Goal: Transaction & Acquisition: Purchase product/service

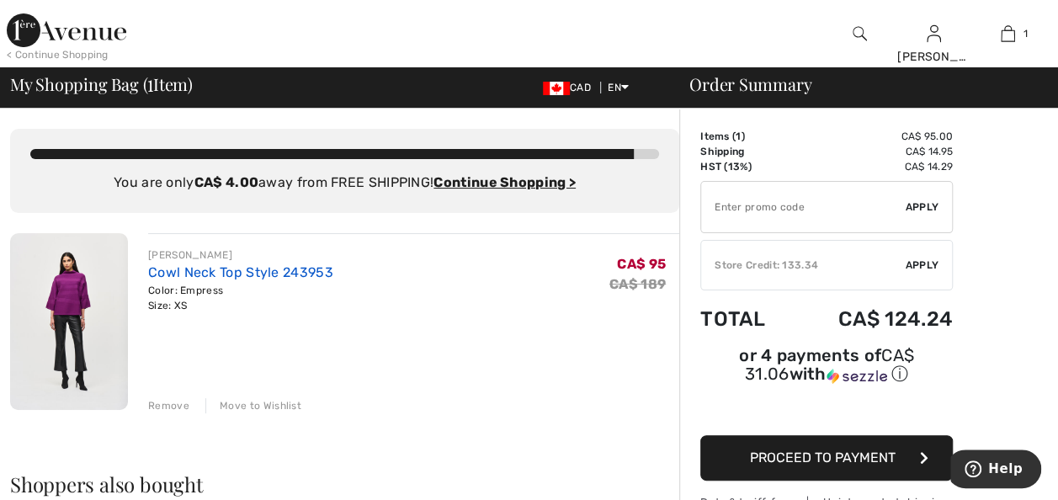
click at [195, 274] on link "Cowl Neck Top Style 243953" at bounding box center [240, 272] width 185 height 16
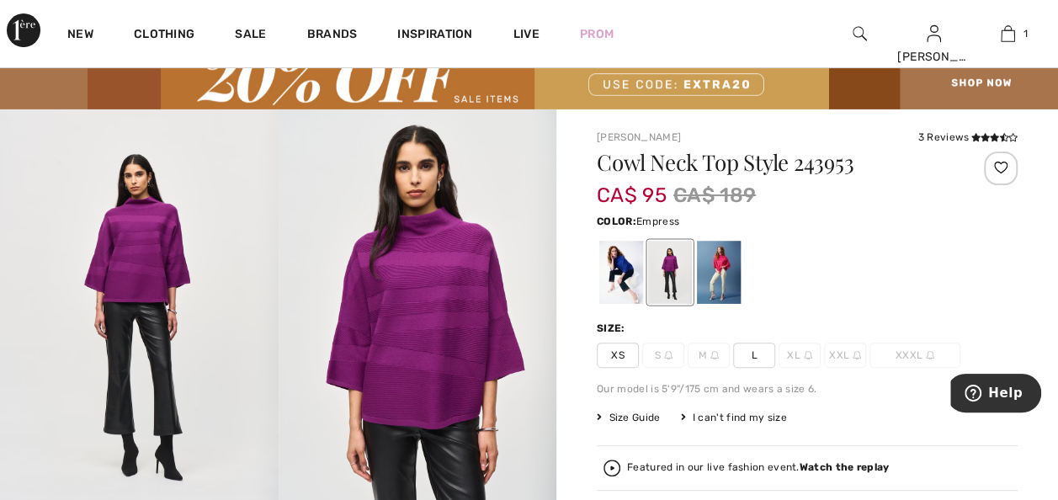
scroll to position [84, 0]
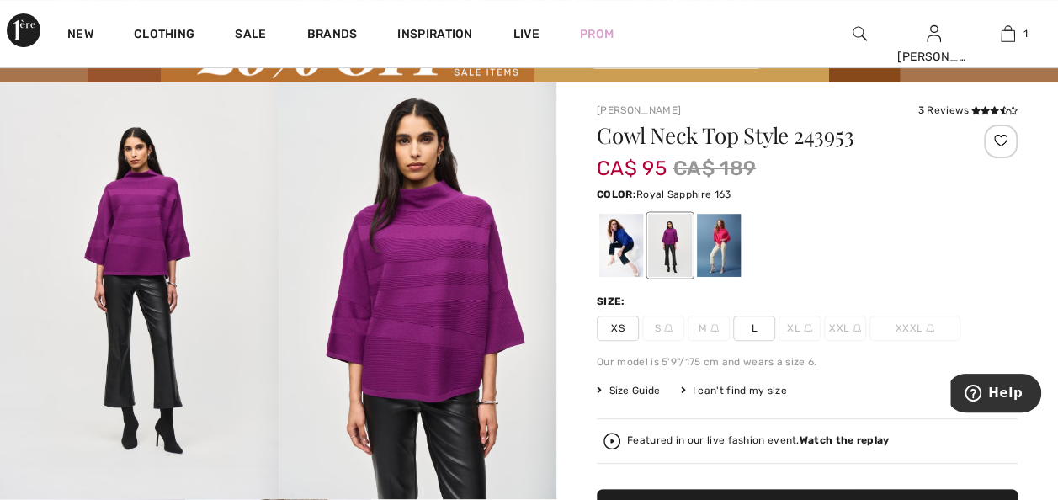
click at [618, 234] on div at bounding box center [621, 245] width 44 height 63
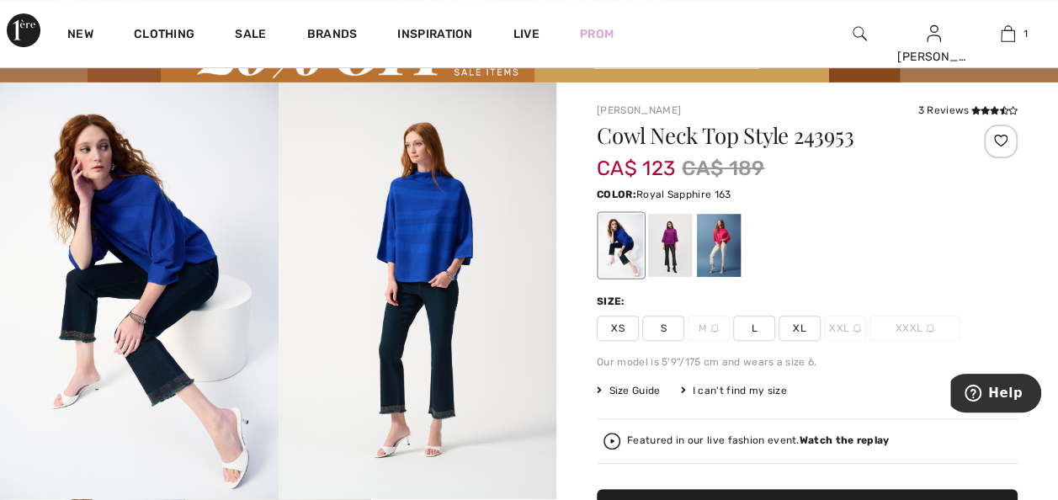
click at [662, 327] on span "S" at bounding box center [663, 328] width 42 height 25
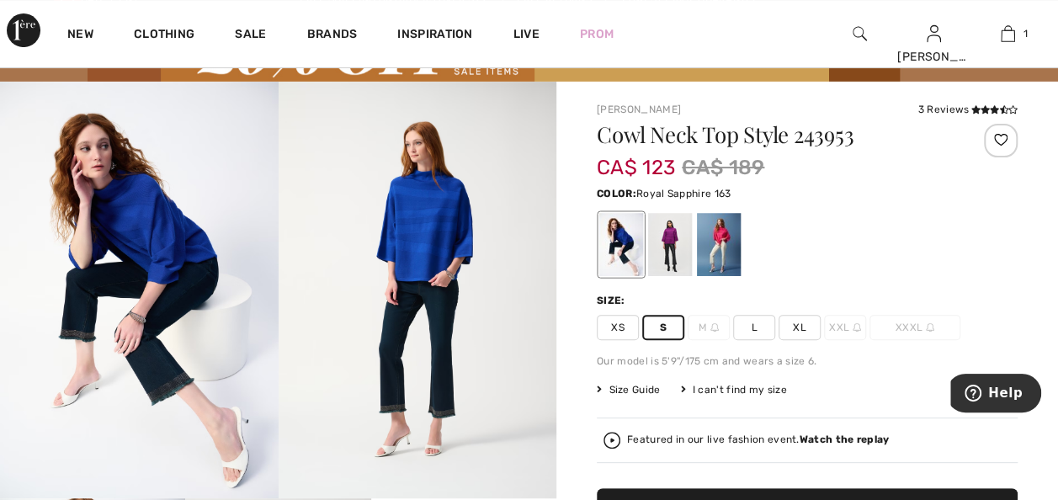
scroll to position [168, 0]
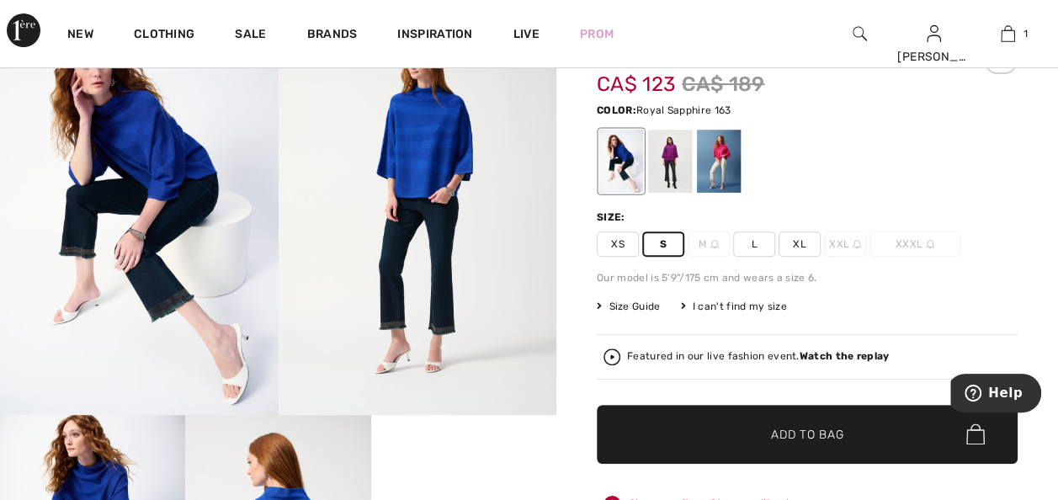
click at [762, 433] on span "✔ Added to Bag" at bounding box center [782, 434] width 103 height 18
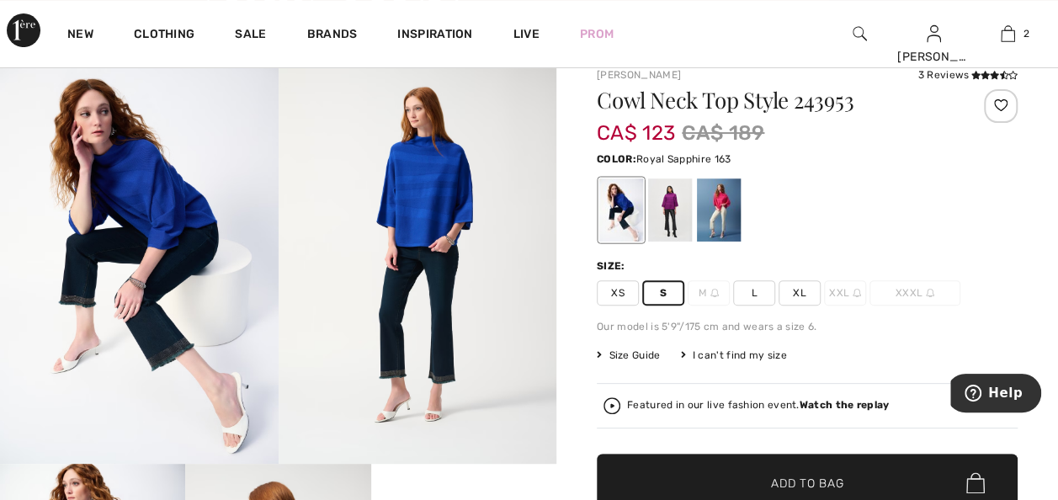
scroll to position [0, 0]
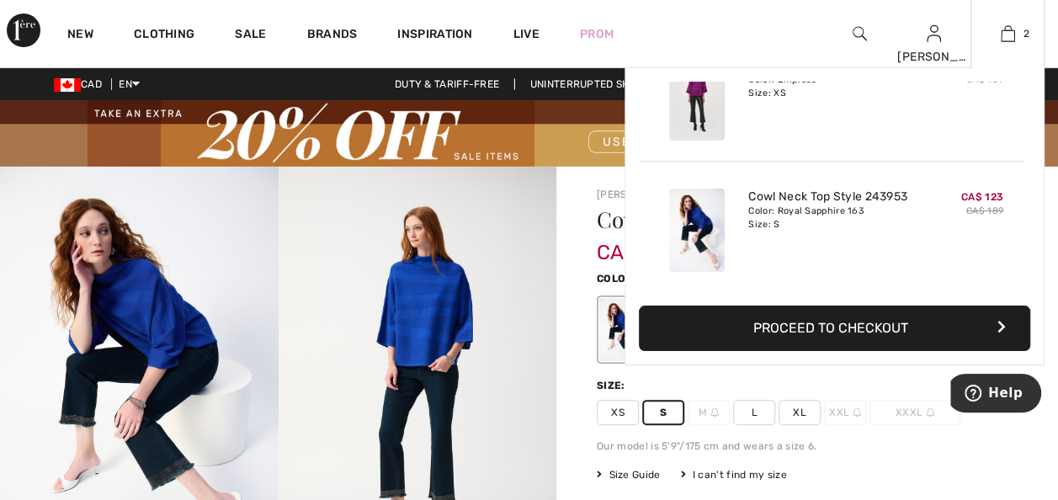
click at [875, 327] on button "Proceed to Checkout" at bounding box center [834, 328] width 391 height 45
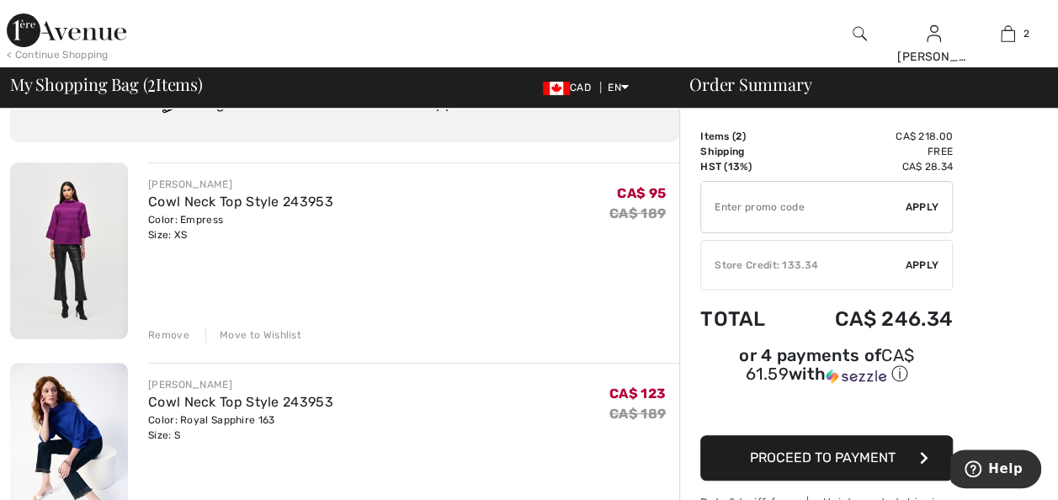
click at [161, 335] on div "Remove" at bounding box center [168, 334] width 41 height 15
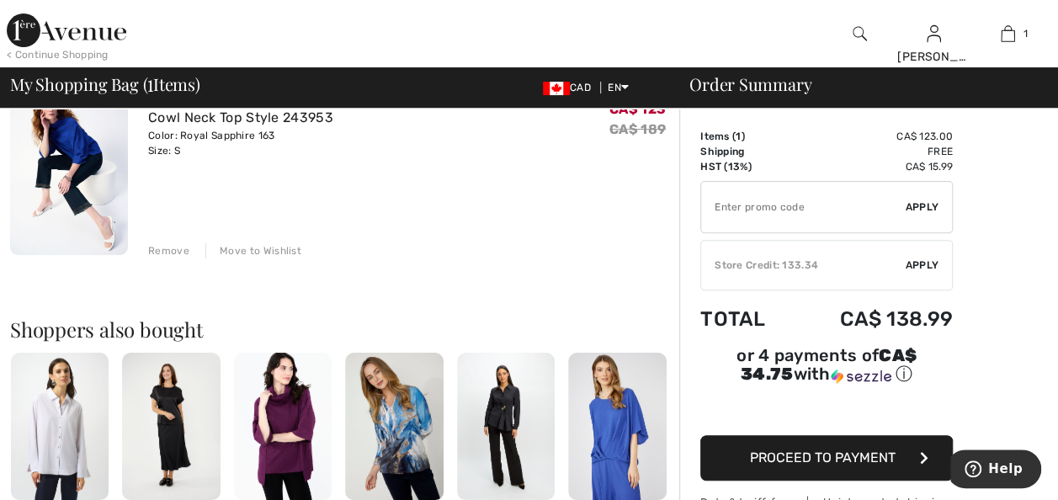
scroll to position [84, 0]
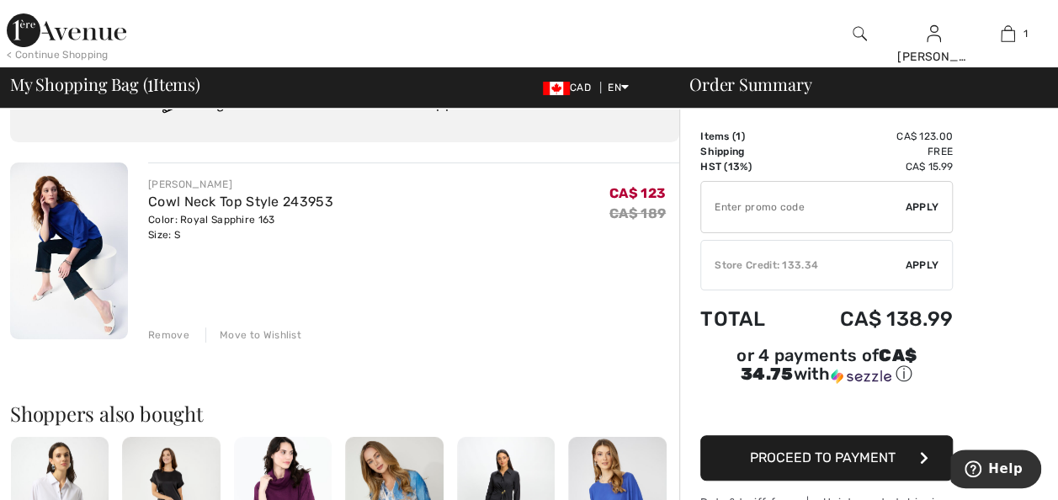
click at [763, 210] on input "TEXT" at bounding box center [803, 207] width 205 height 50
type input "EXTRA20"
click at [916, 207] on span "Apply" at bounding box center [923, 206] width 34 height 15
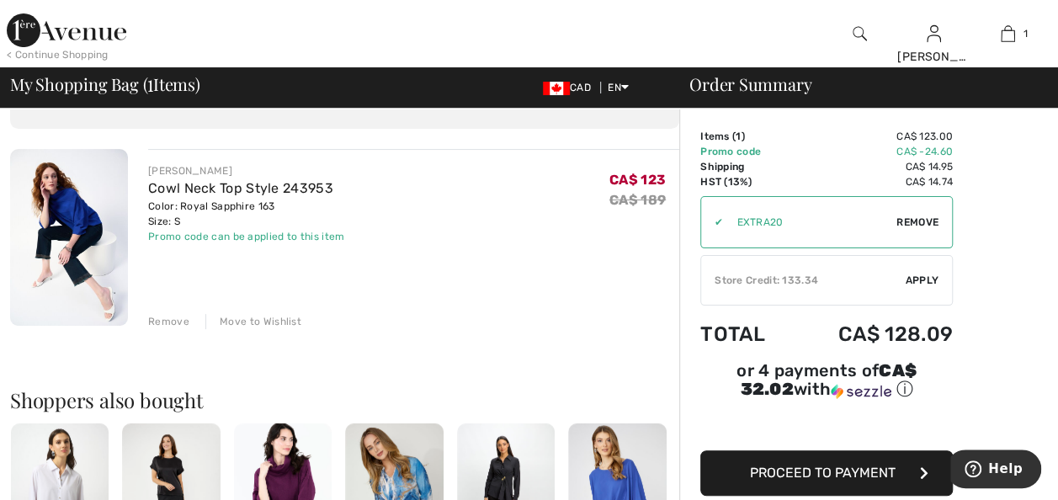
scroll to position [0, 0]
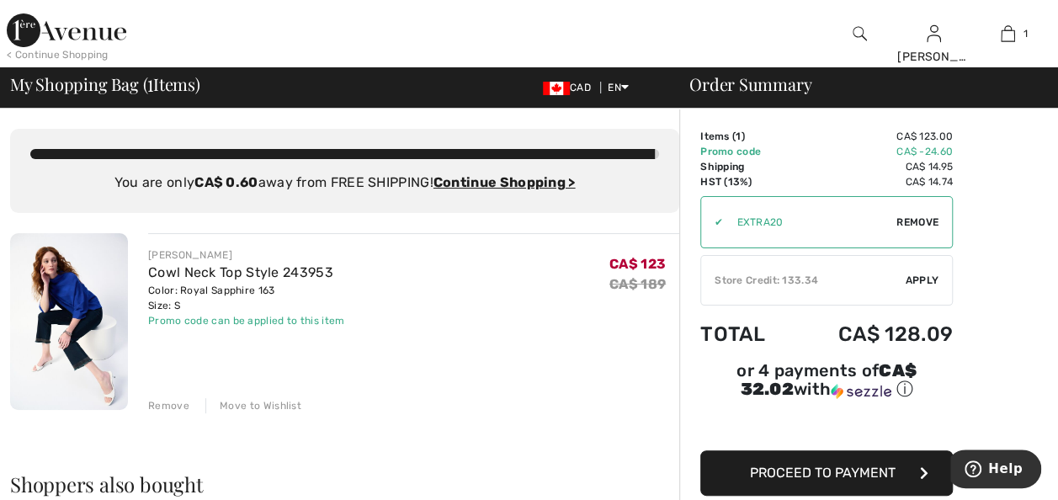
click at [33, 30] on img at bounding box center [67, 30] width 120 height 34
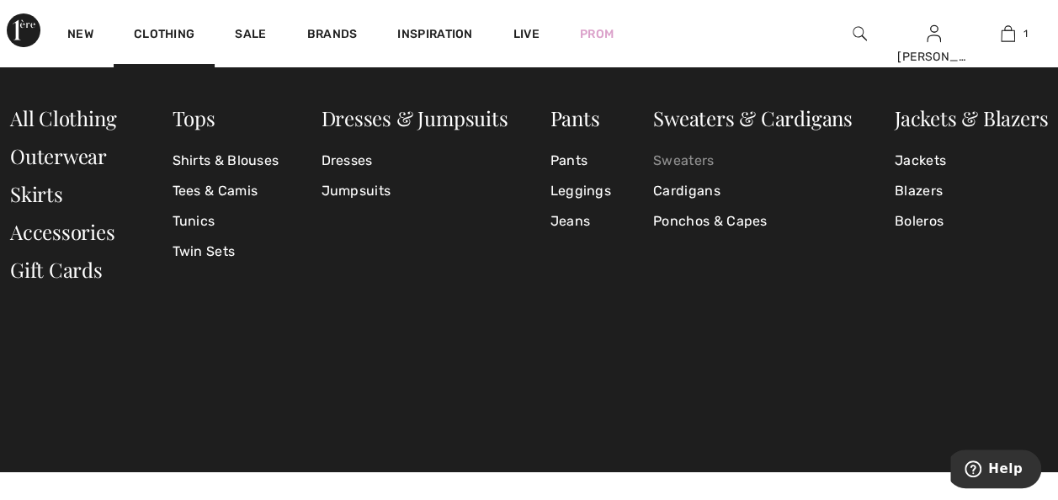
click at [683, 158] on link "Sweaters" at bounding box center [752, 161] width 199 height 30
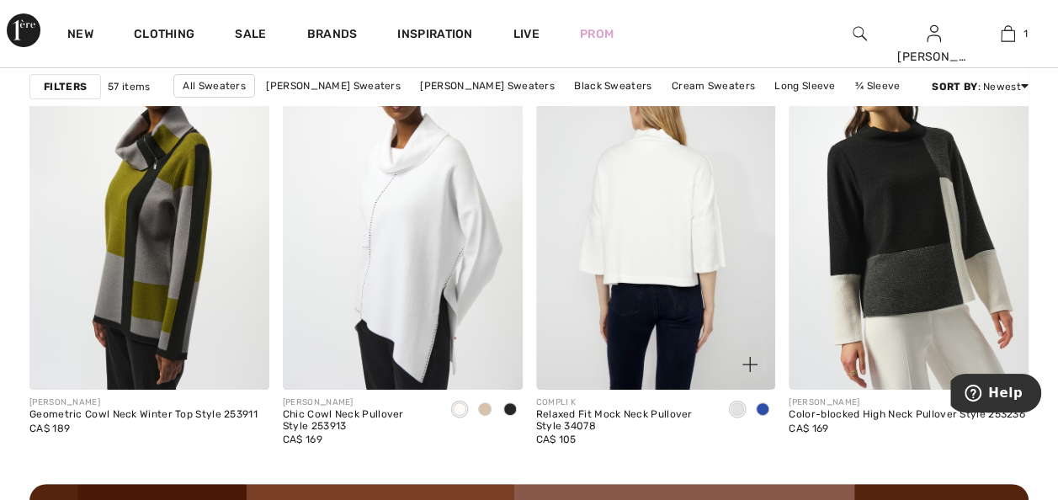
scroll to position [3198, 0]
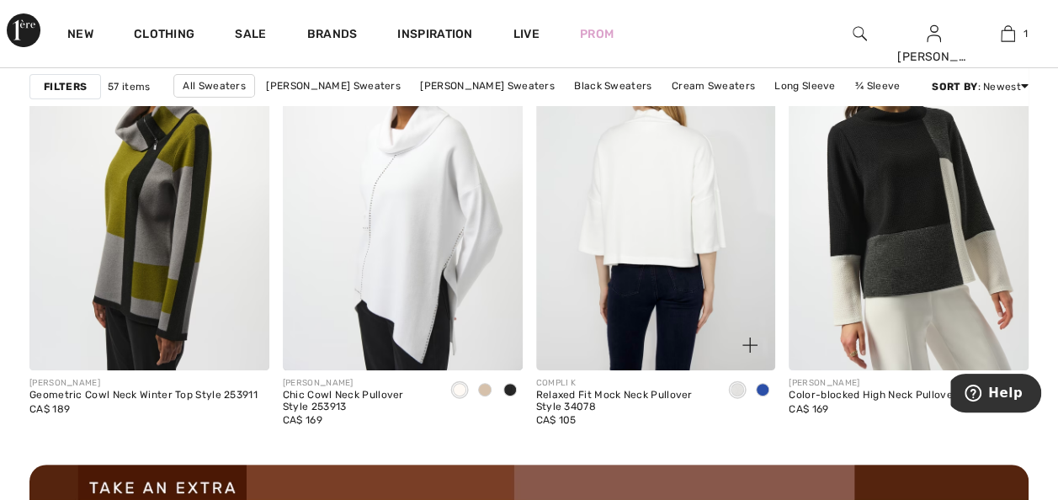
click at [662, 241] on img at bounding box center [656, 190] width 240 height 359
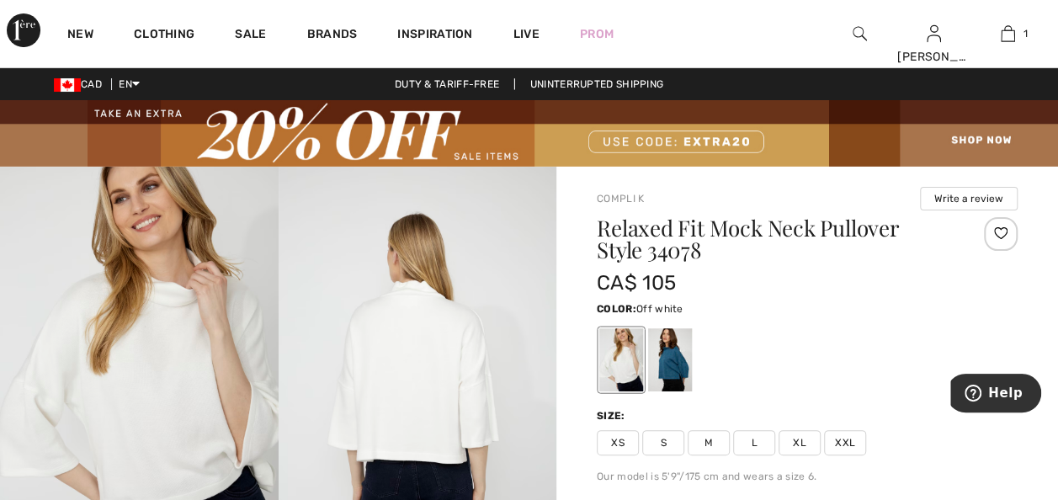
click at [665, 438] on span "S" at bounding box center [663, 442] width 42 height 25
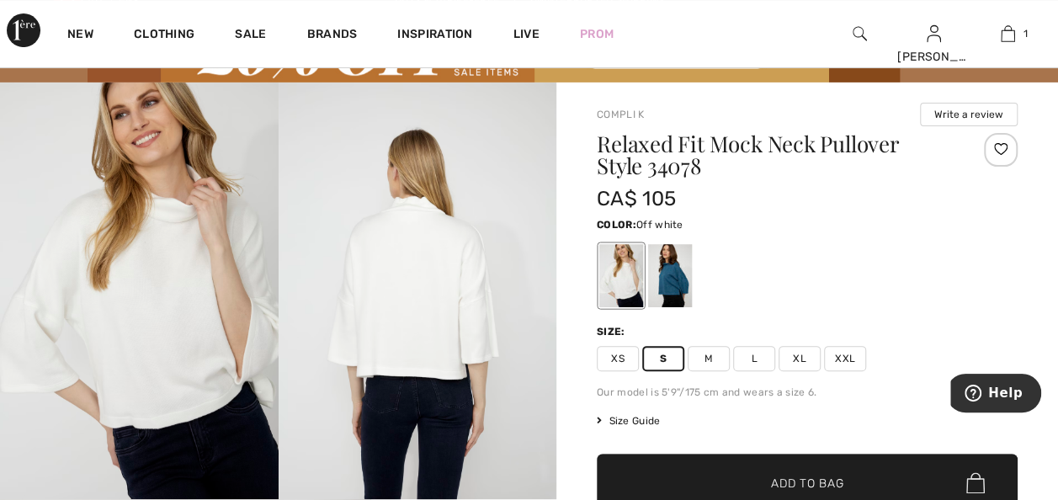
scroll to position [168, 0]
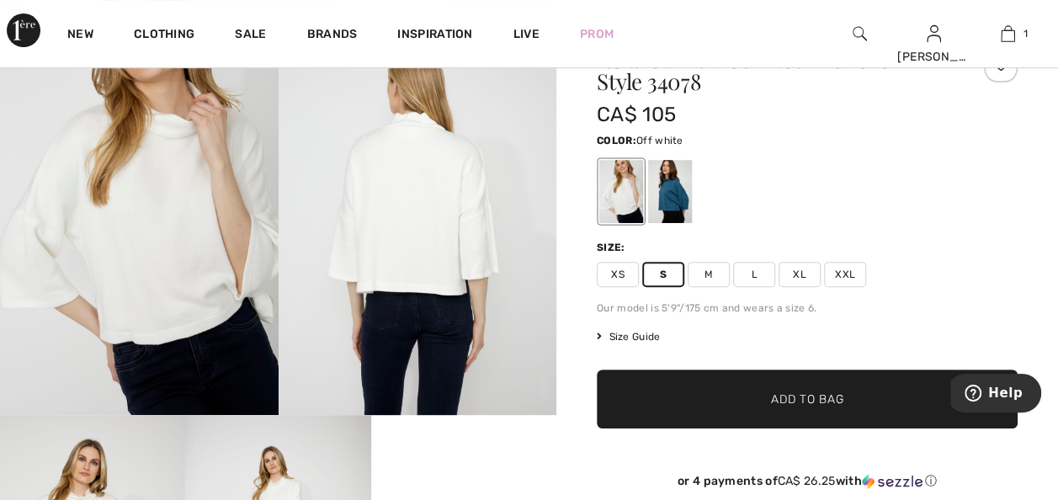
click at [775, 408] on span "✔ Added to Bag Add to Bag" at bounding box center [807, 398] width 421 height 59
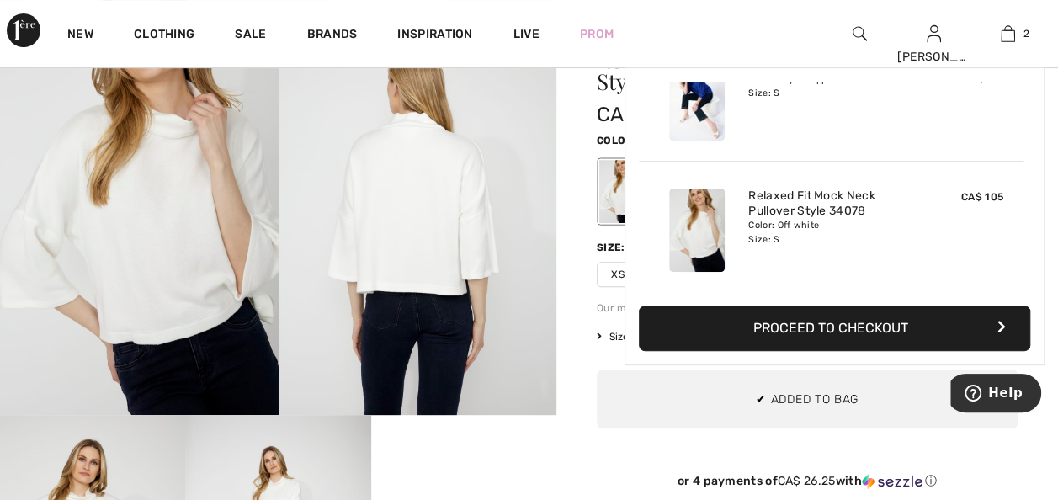
scroll to position [0, 0]
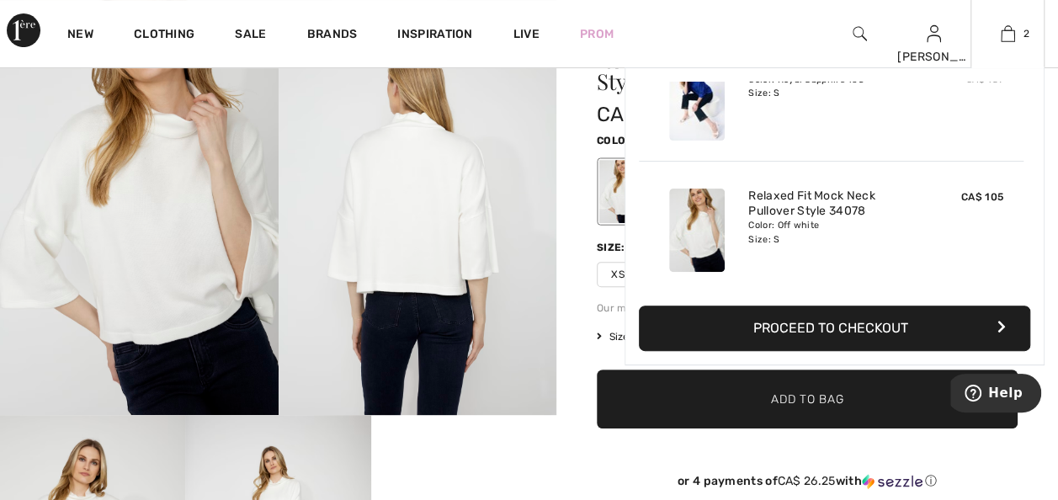
click at [892, 327] on button "Proceed to Checkout" at bounding box center [834, 328] width 391 height 45
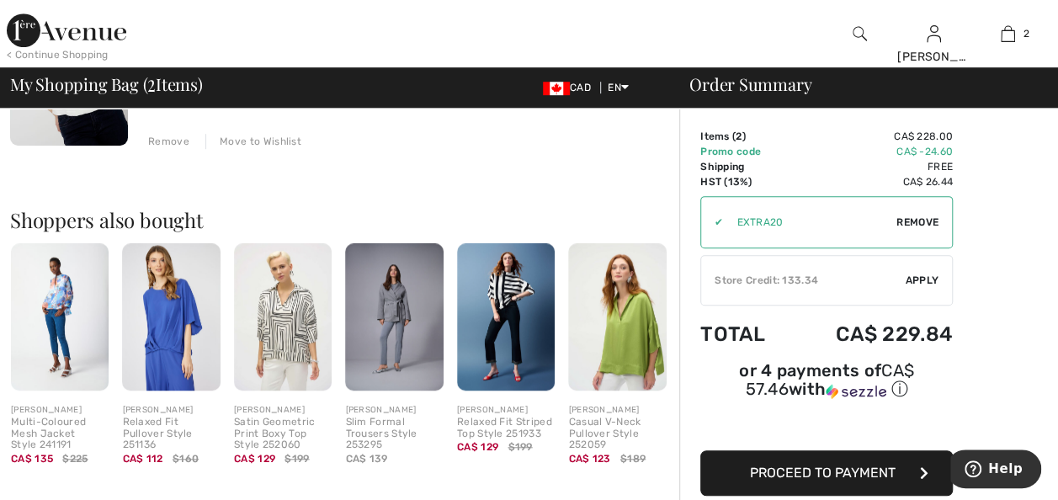
scroll to position [505, 0]
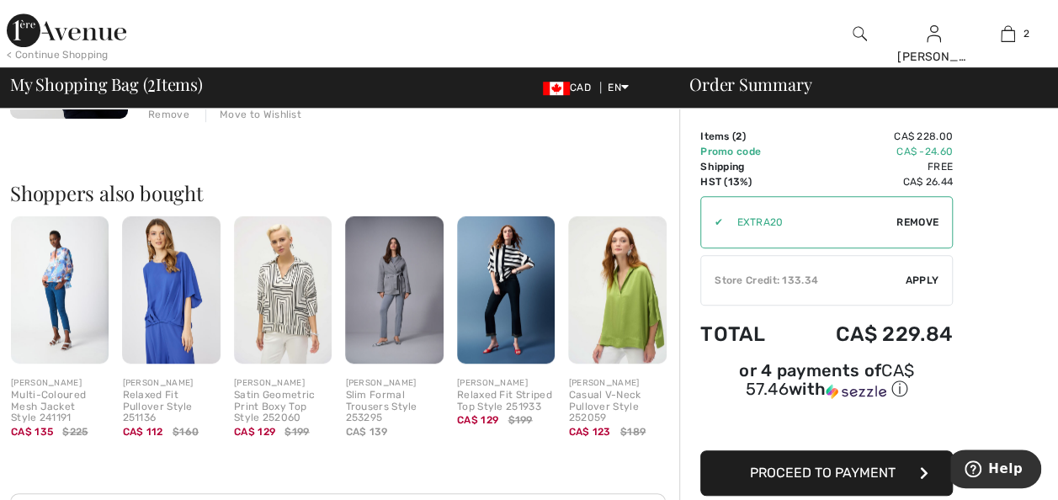
click at [500, 280] on img at bounding box center [506, 289] width 98 height 147
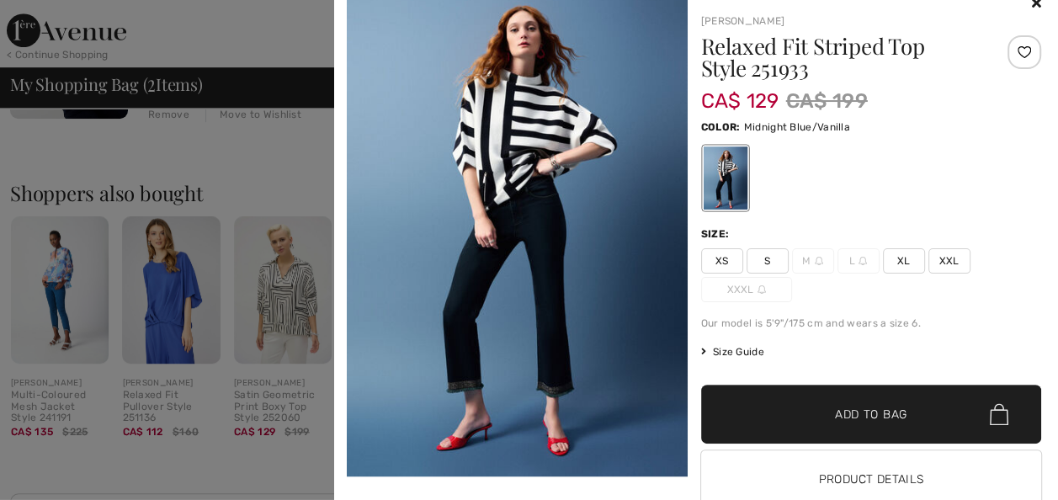
scroll to position [0, 0]
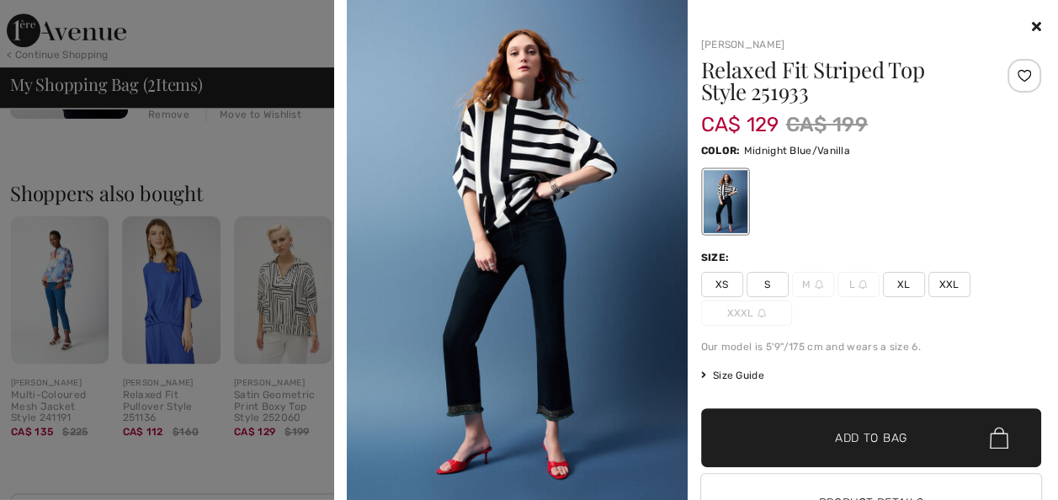
click at [515, 148] on img at bounding box center [517, 255] width 341 height 511
click at [709, 199] on div at bounding box center [725, 201] width 44 height 63
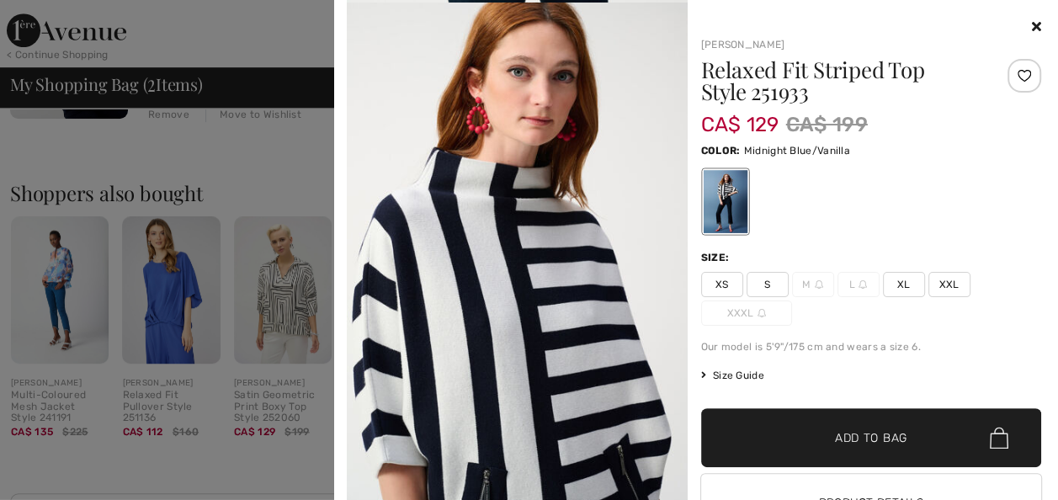
click at [714, 198] on div at bounding box center [725, 201] width 44 height 63
click at [477, 162] on img at bounding box center [517, 258] width 341 height 511
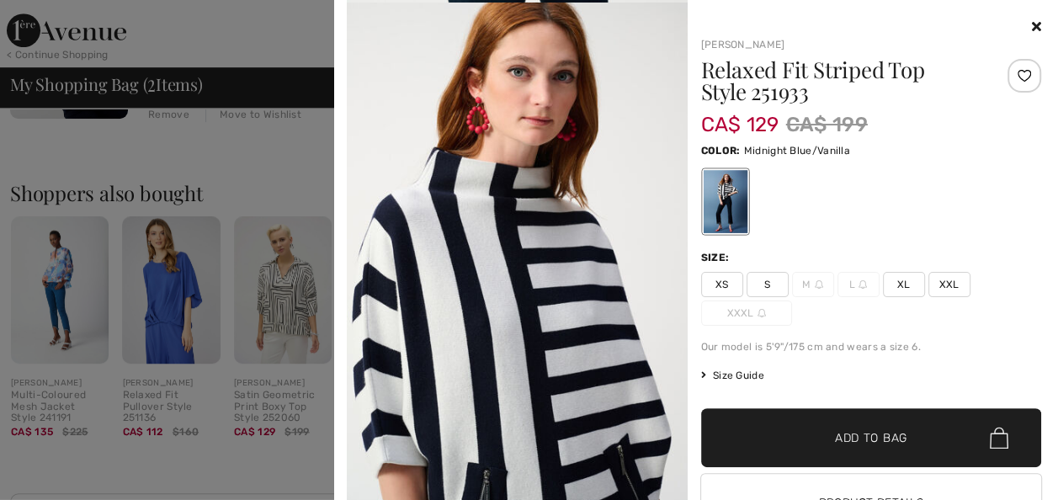
click at [1025, 18] on div at bounding box center [871, 27] width 341 height 20
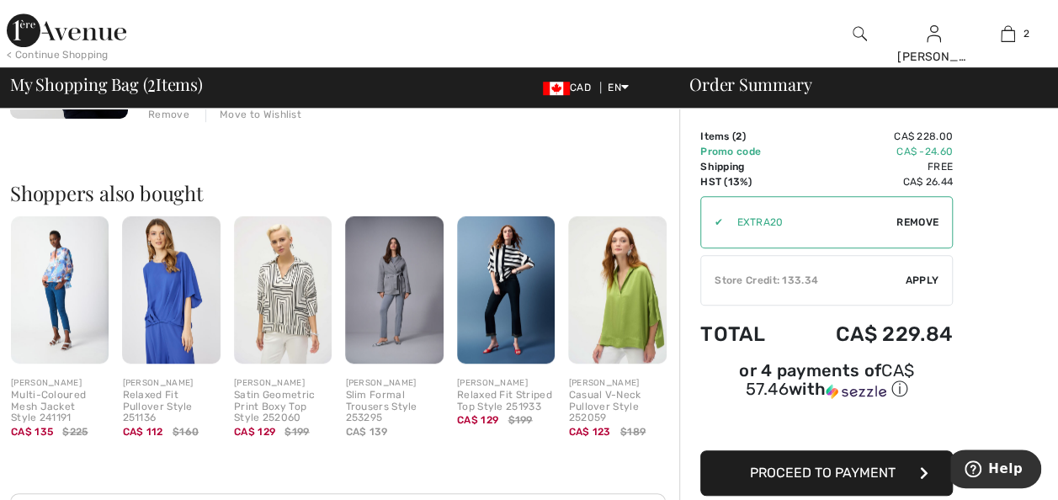
click at [493, 399] on div "Relaxed Fit Striped Top Style 251933" at bounding box center [506, 402] width 98 height 24
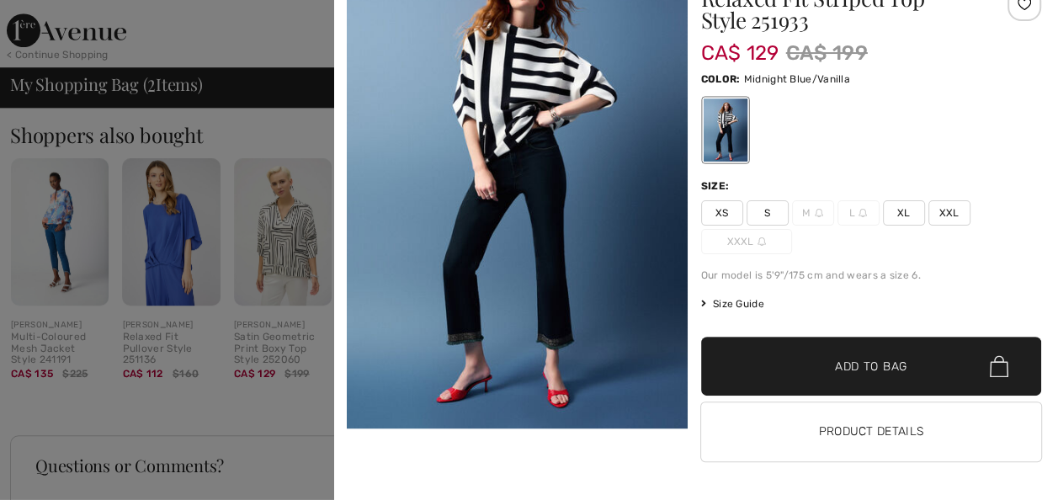
scroll to position [589, 0]
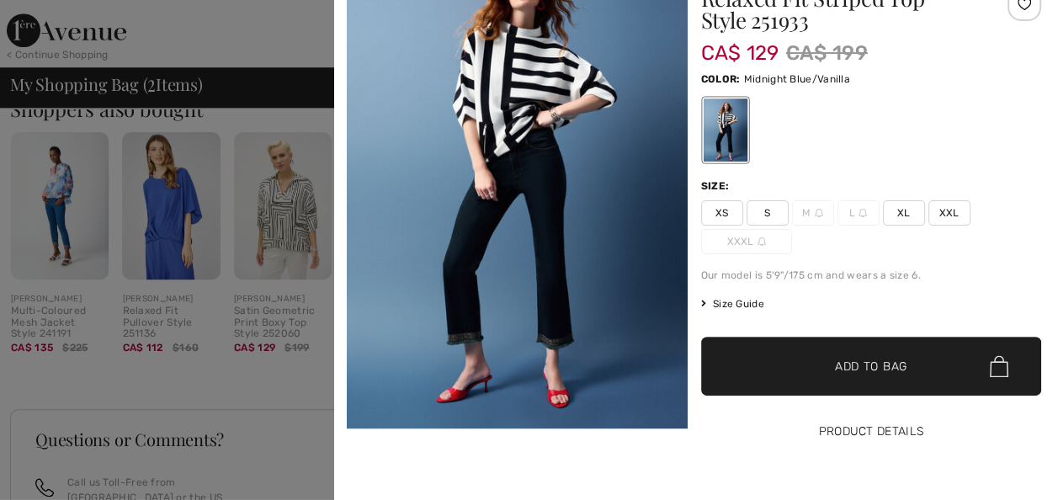
click at [759, 428] on button "Product Details" at bounding box center [871, 431] width 341 height 59
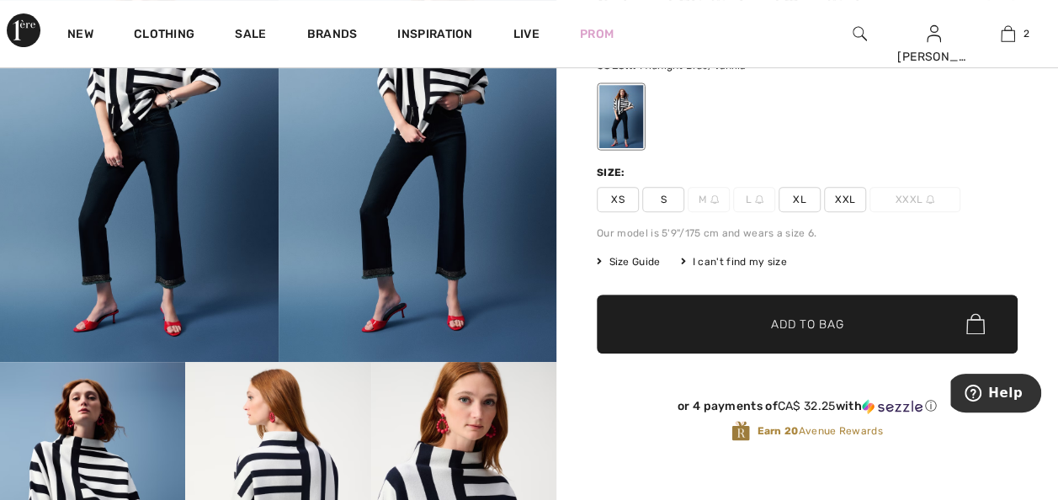
scroll to position [252, 0]
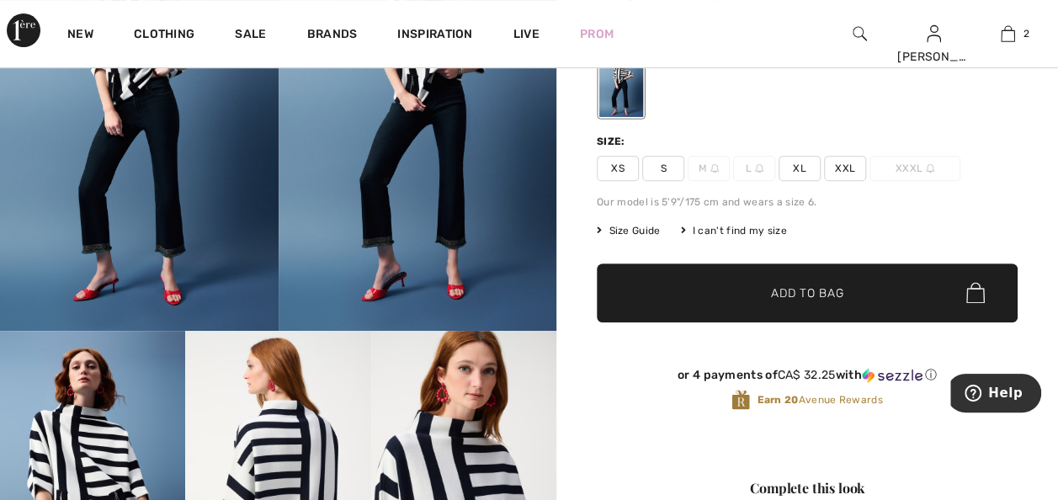
click at [484, 461] on img at bounding box center [463, 470] width 185 height 278
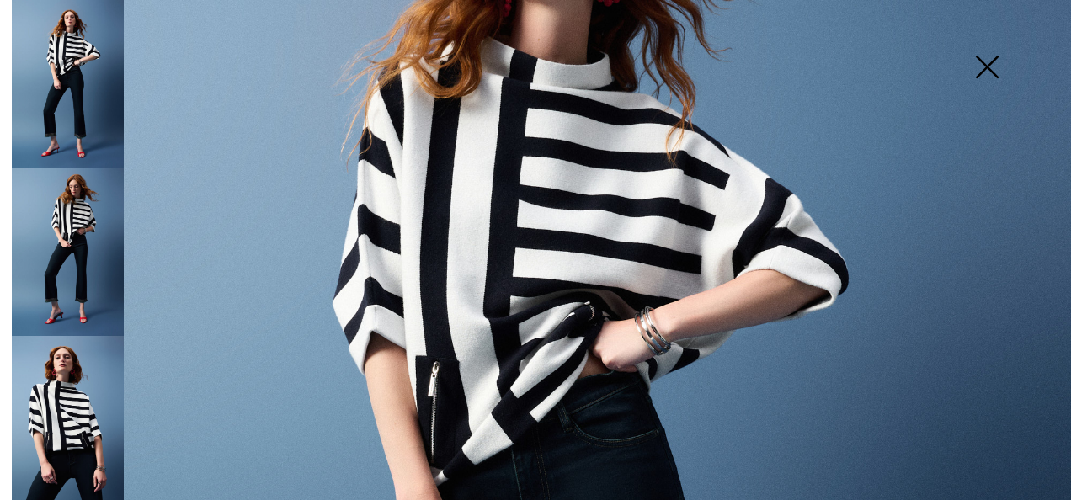
click at [980, 57] on img at bounding box center [986, 68] width 84 height 87
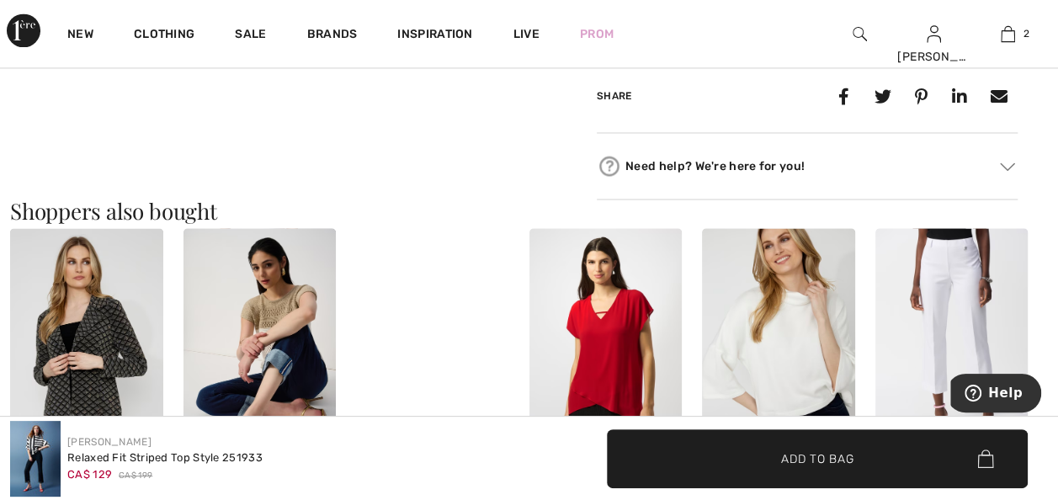
scroll to position [1431, 0]
